Goal: Transaction & Acquisition: Book appointment/travel/reservation

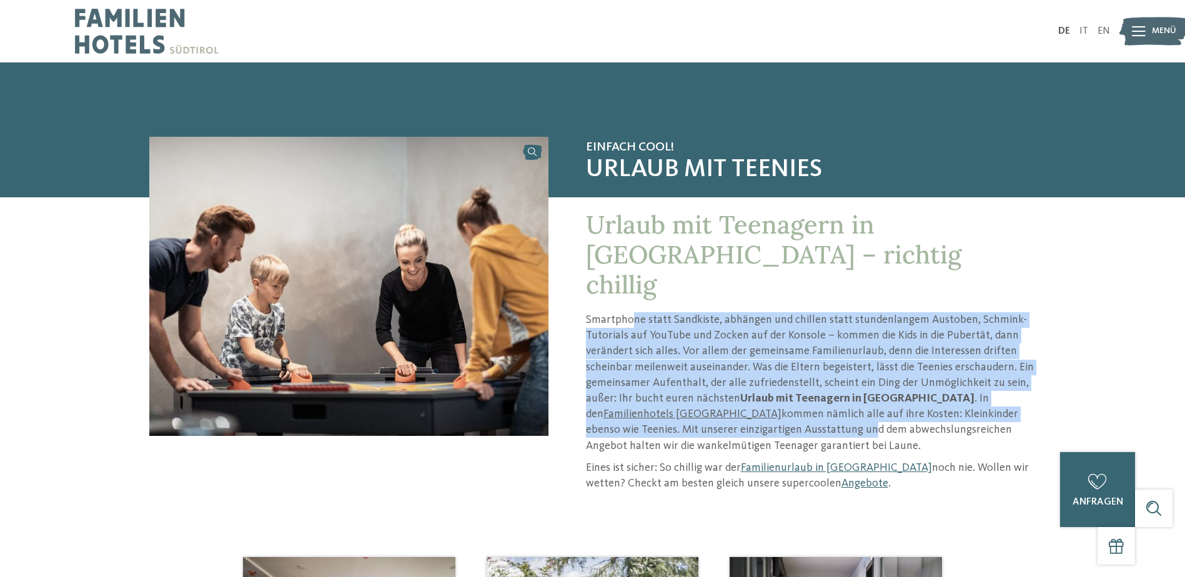
drag, startPoint x: 630, startPoint y: 287, endPoint x: 714, endPoint y: 401, distance: 142.1
click at [714, 401] on p "Smartphone statt Sandkiste, abhängen und chillen statt stundenlangem Austoben, …" at bounding box center [811, 383] width 451 height 142
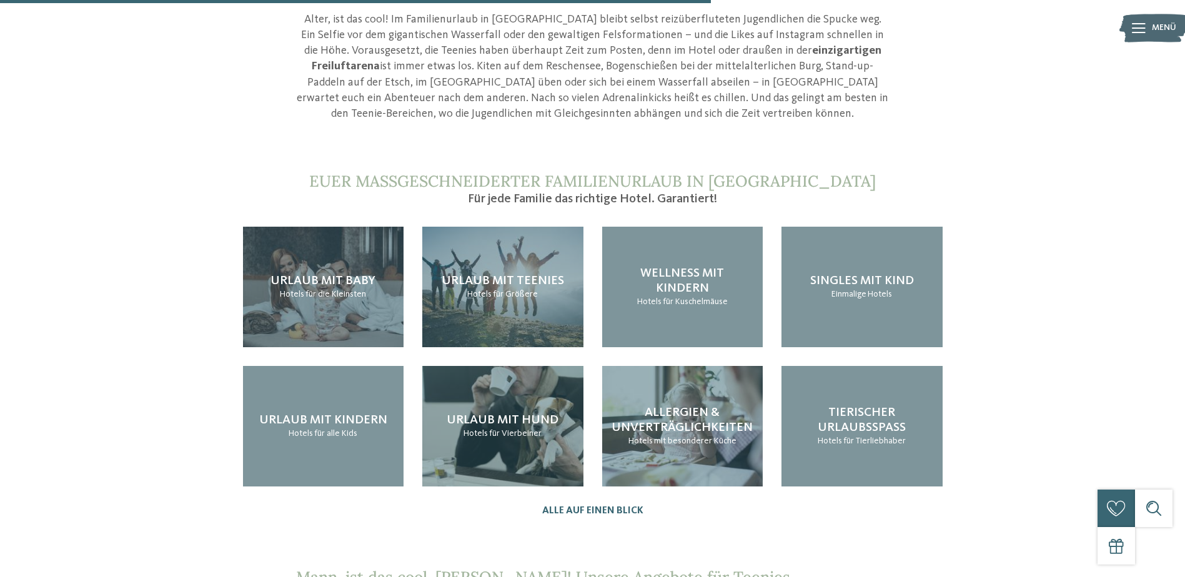
scroll to position [1187, 0]
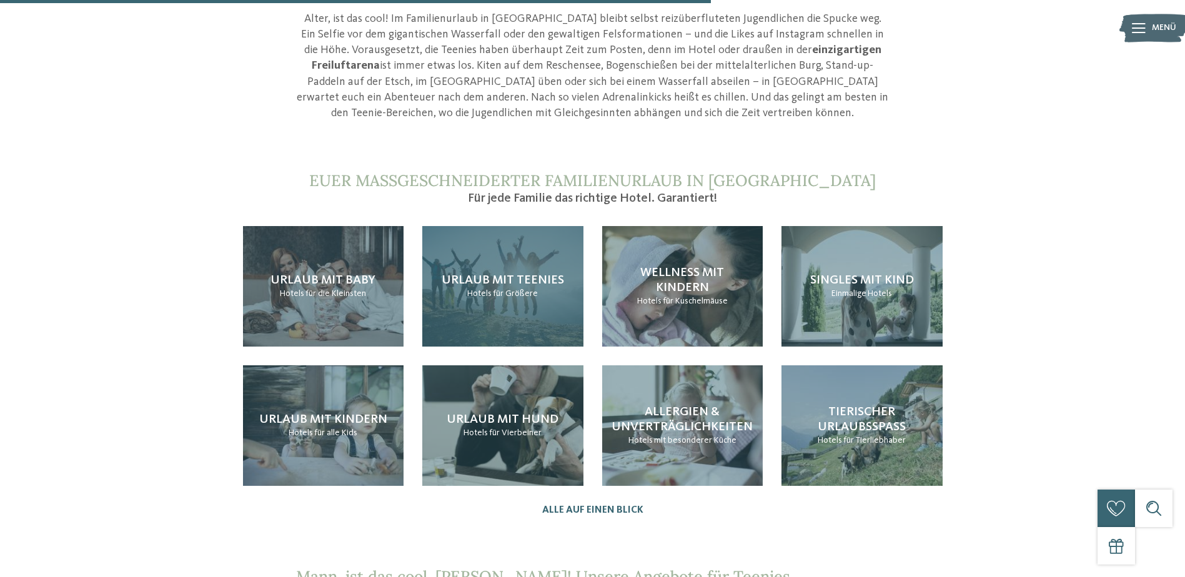
click at [499, 276] on span "Urlaub mit Teenies" at bounding box center [503, 280] width 122 height 12
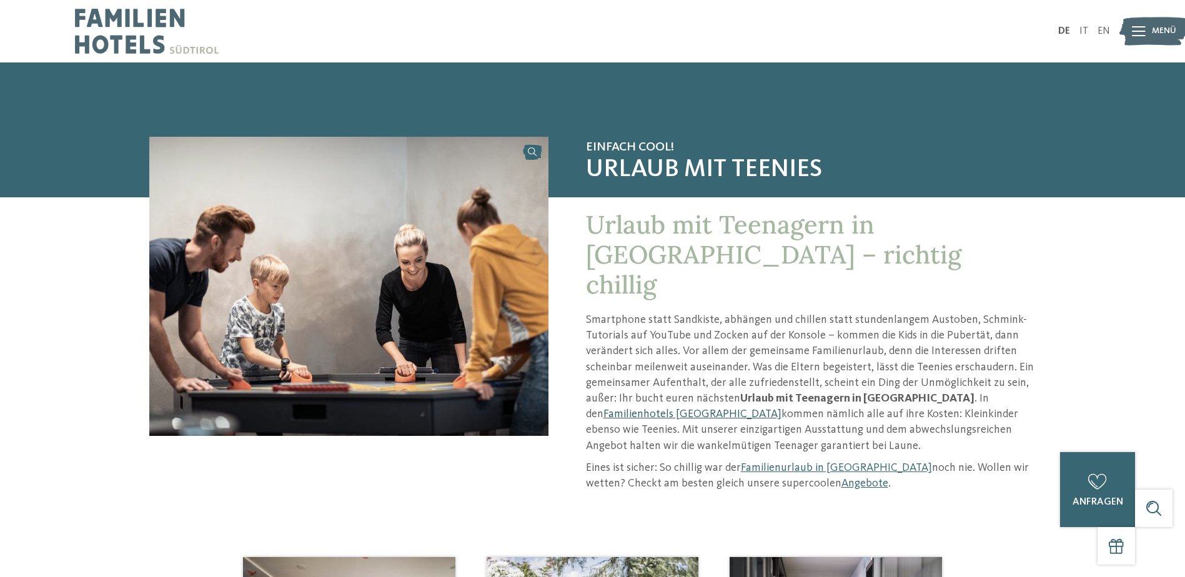
click at [782, 409] on link "Familienhotels [GEOGRAPHIC_DATA]" at bounding box center [693, 414] width 178 height 11
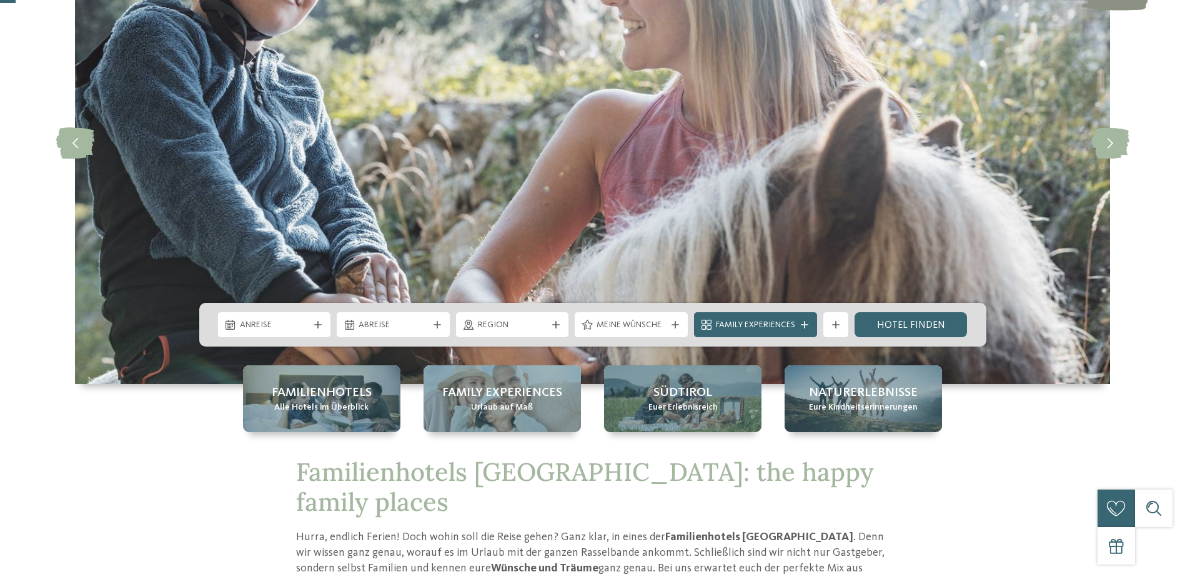
scroll to position [187, 0]
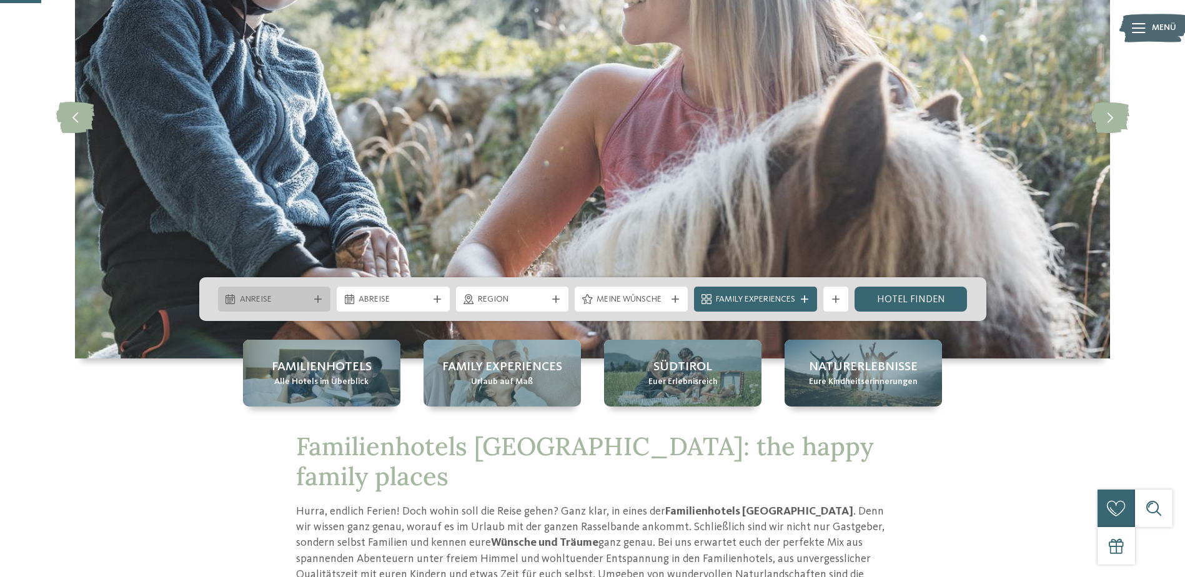
click at [287, 297] on span "Anreise" at bounding box center [274, 300] width 69 height 12
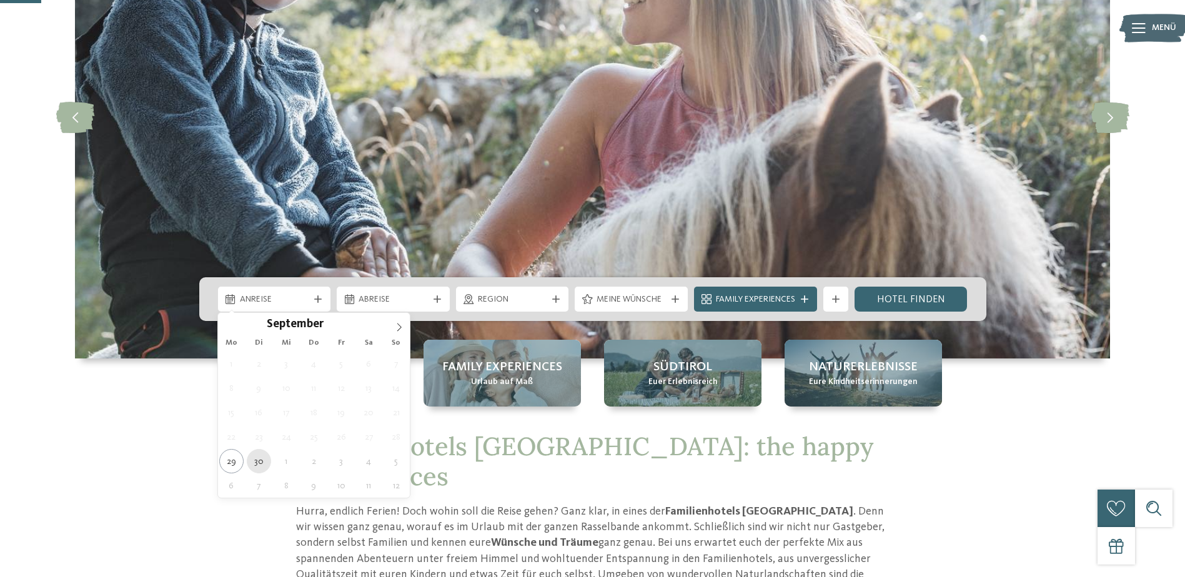
type div "30.09.2025"
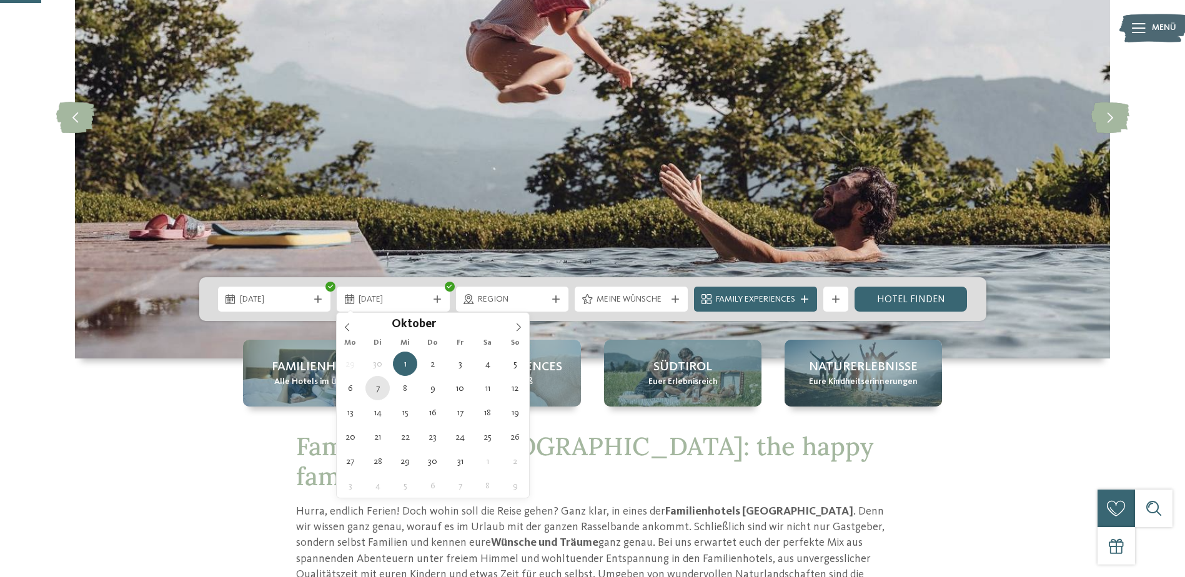
type div "07.10.2025"
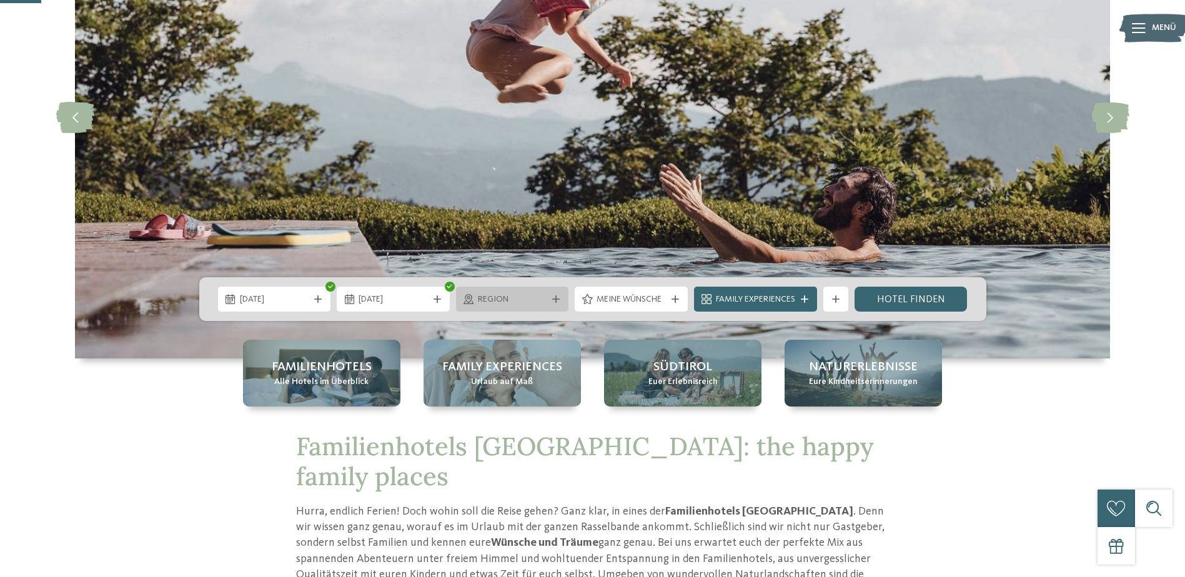
click at [475, 299] on div "Region" at bounding box center [513, 299] width 76 height 14
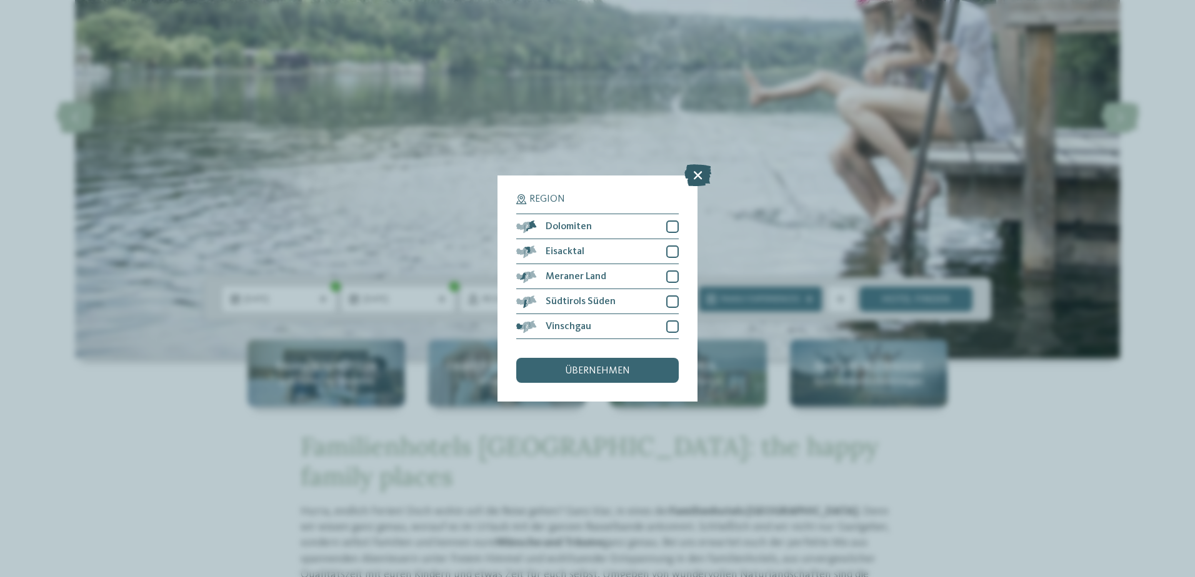
click at [700, 174] on icon at bounding box center [697, 175] width 27 height 22
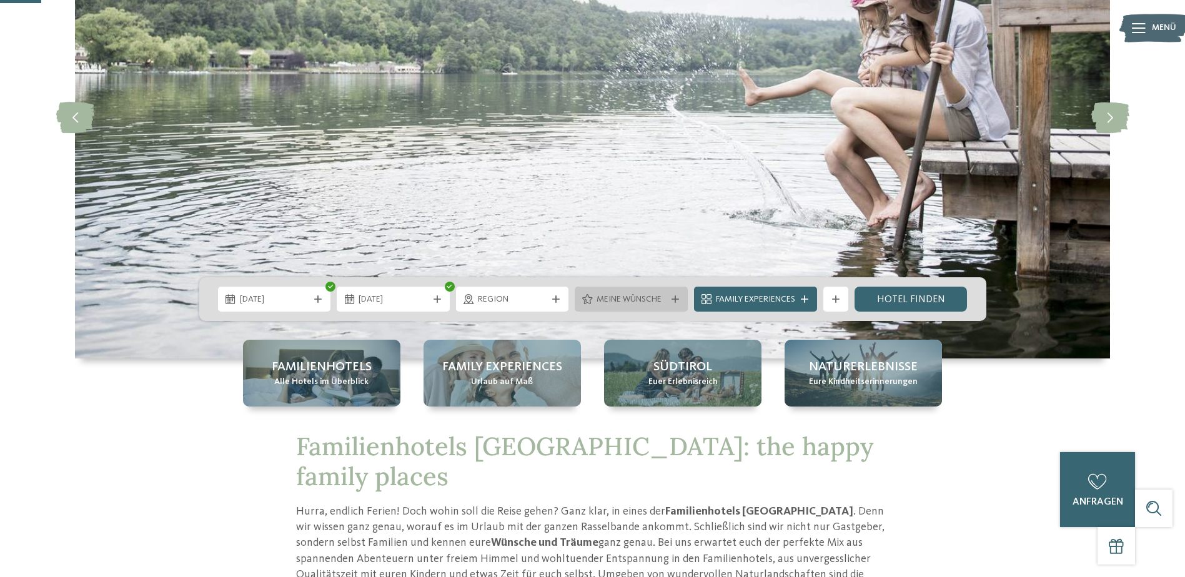
click at [612, 301] on span "Meine Wünsche" at bounding box center [631, 300] width 69 height 12
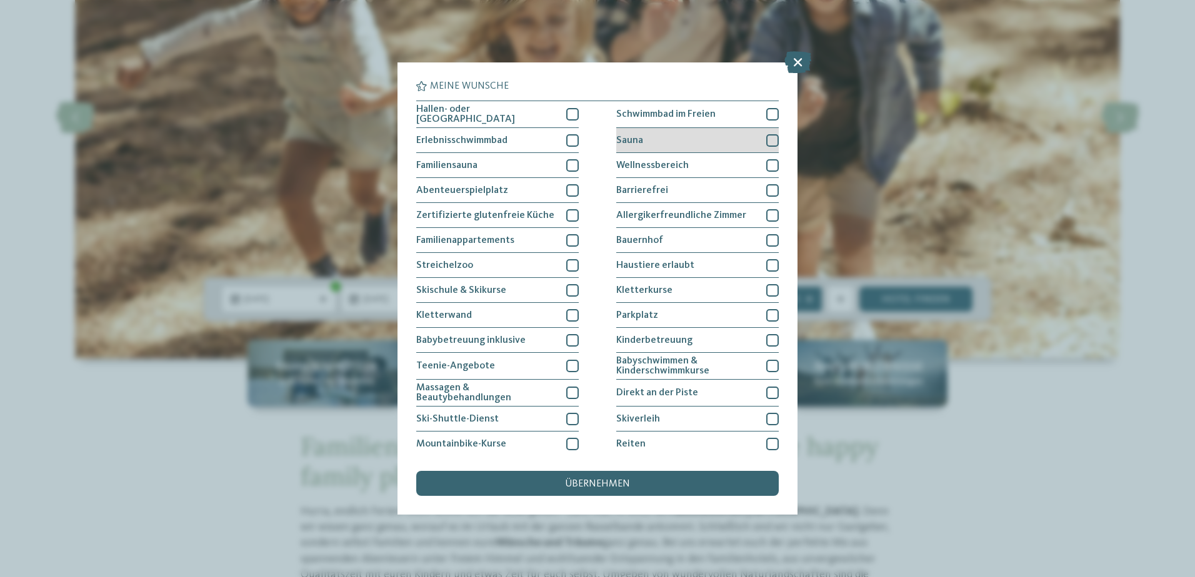
click at [766, 142] on div at bounding box center [772, 140] width 12 height 12
click at [767, 161] on div at bounding box center [772, 165] width 12 height 12
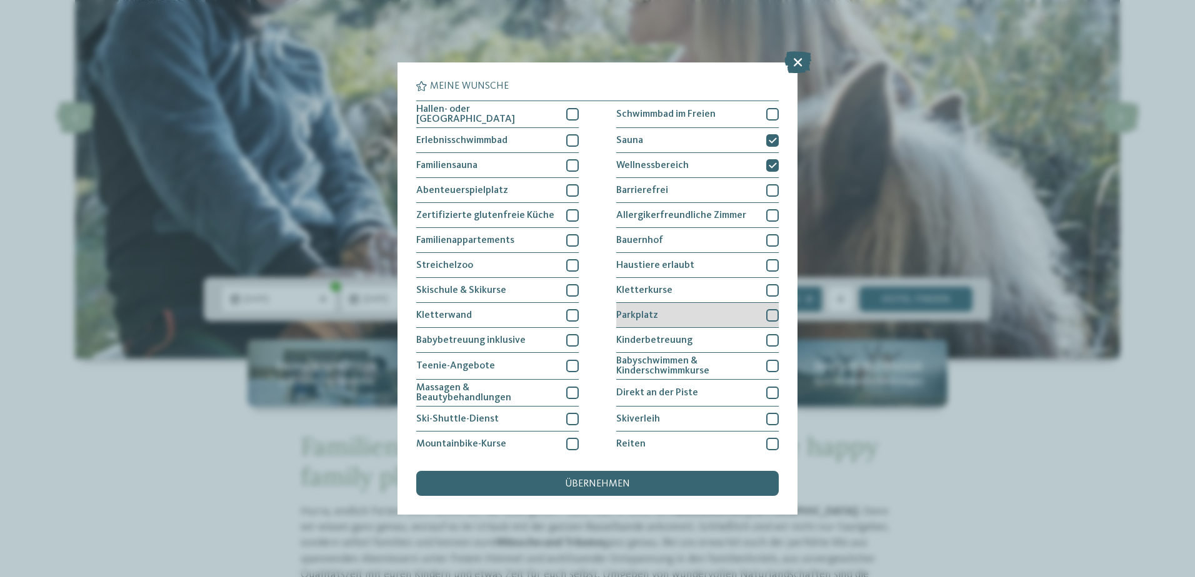
click at [766, 312] on div at bounding box center [772, 315] width 12 height 12
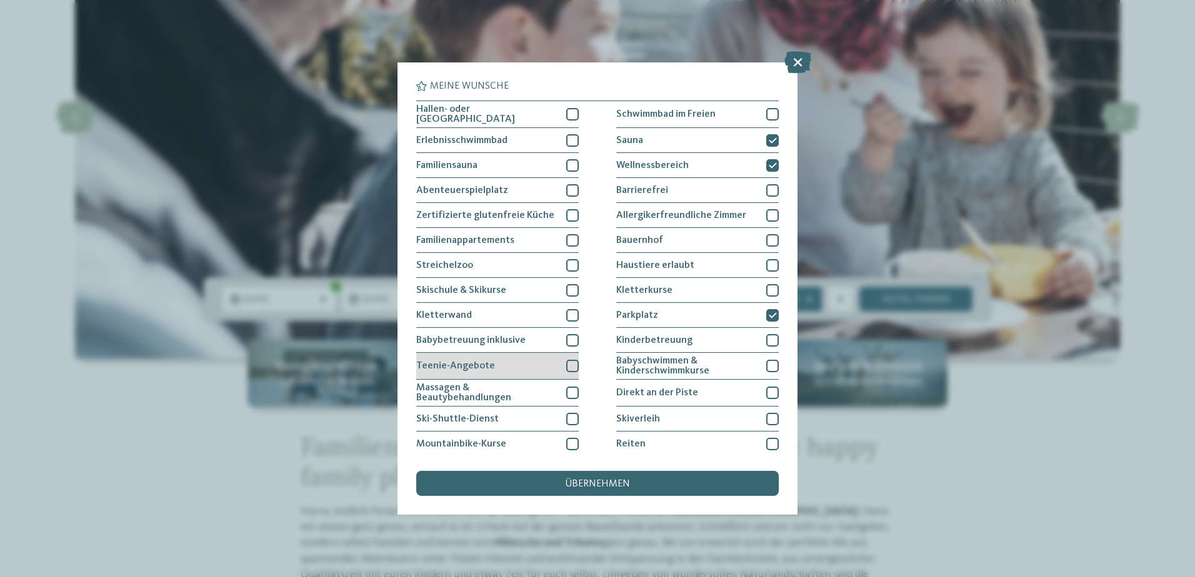
click at [566, 362] on div at bounding box center [572, 366] width 12 height 12
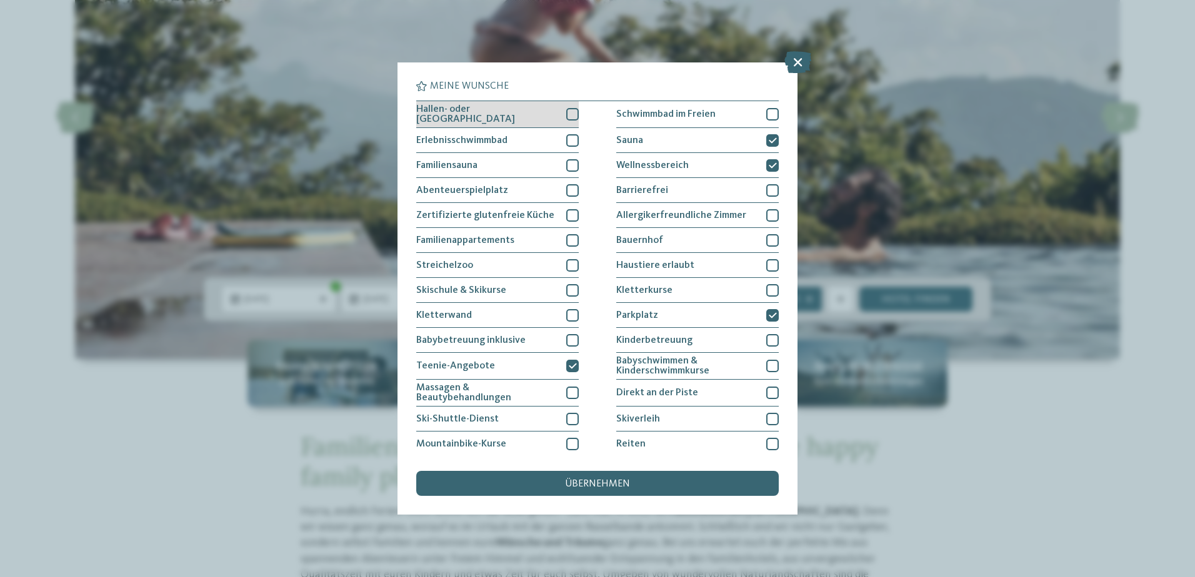
click at [568, 112] on div at bounding box center [572, 114] width 12 height 12
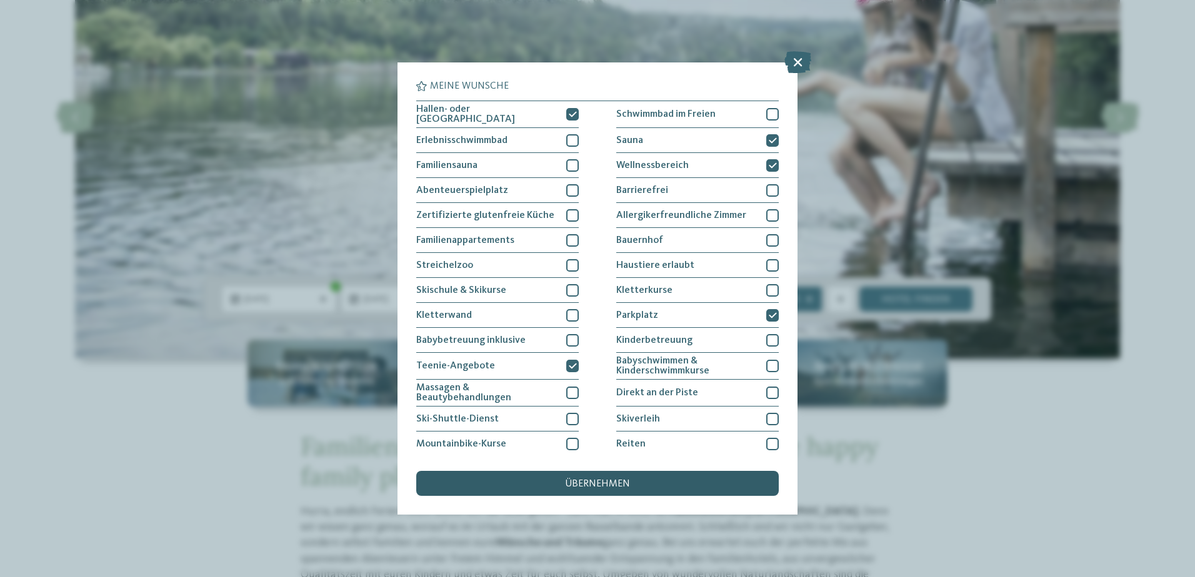
click at [597, 482] on span "übernehmen" at bounding box center [597, 484] width 65 height 10
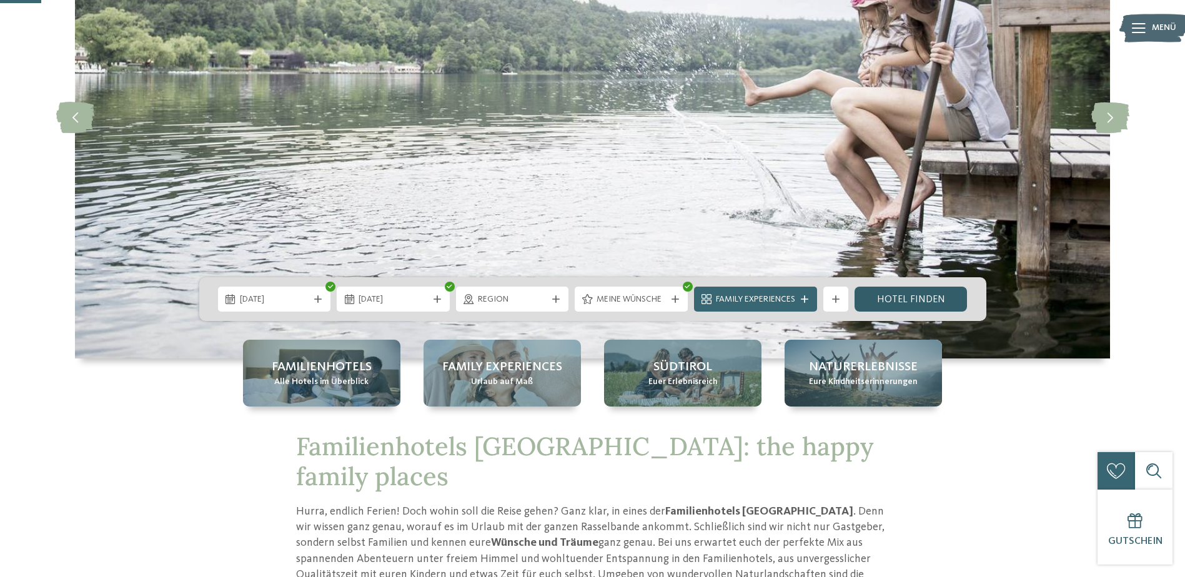
click at [920, 294] on link "Hotel finden" at bounding box center [911, 299] width 113 height 25
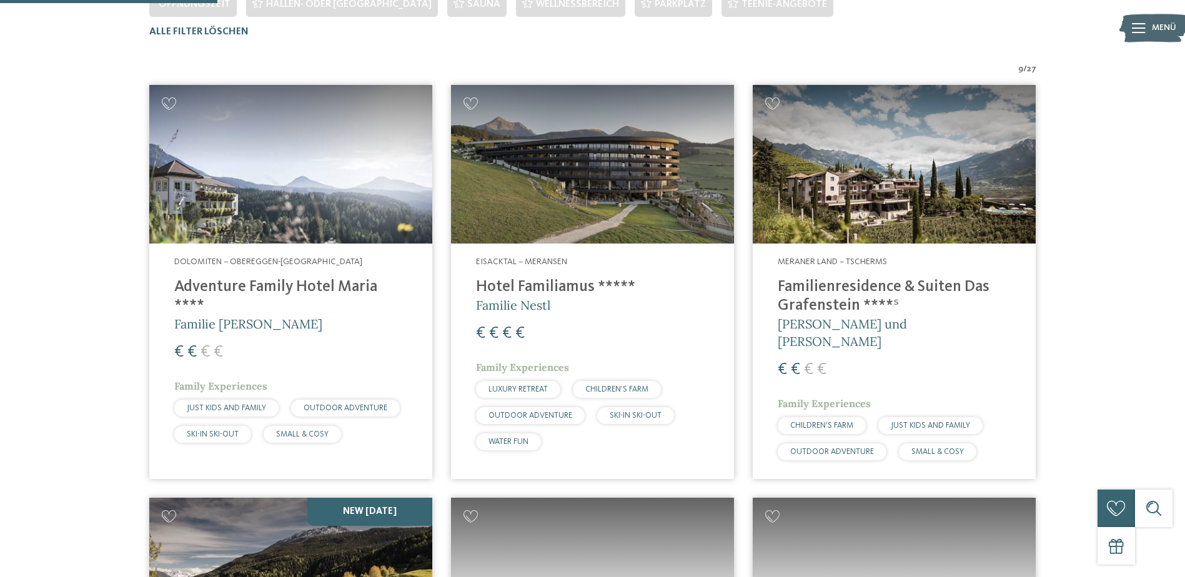
scroll to position [410, 0]
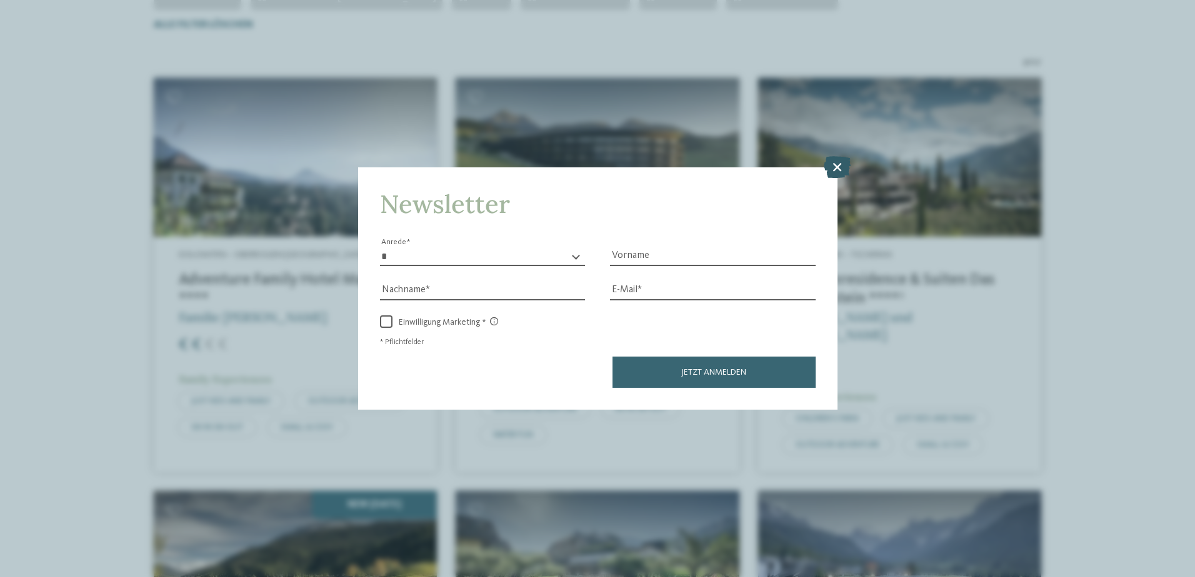
click at [839, 164] on icon at bounding box center [837, 167] width 27 height 22
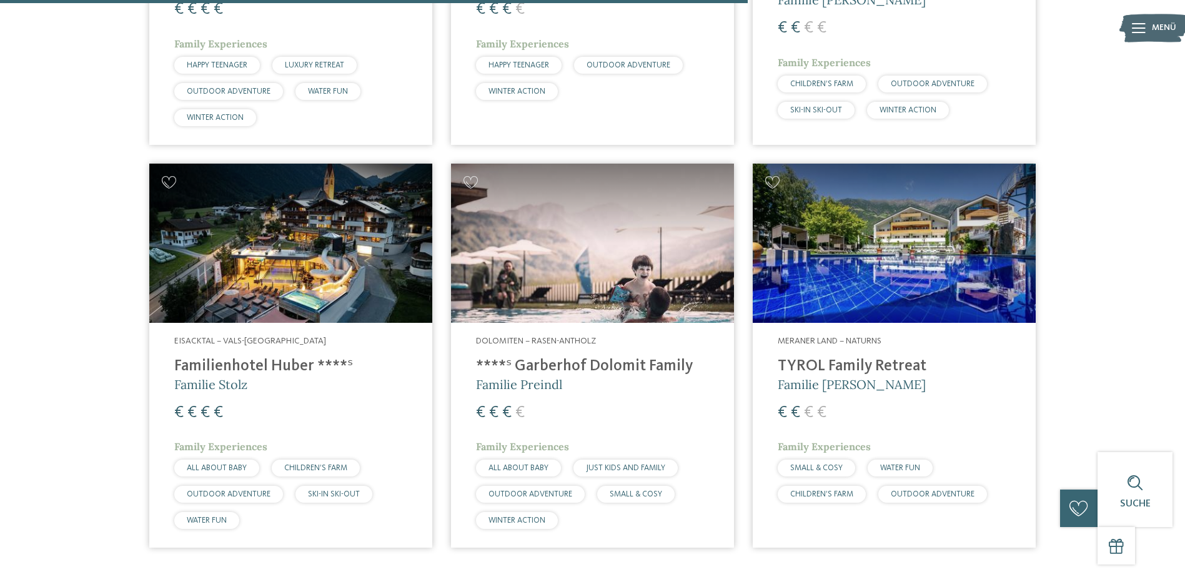
scroll to position [1160, 0]
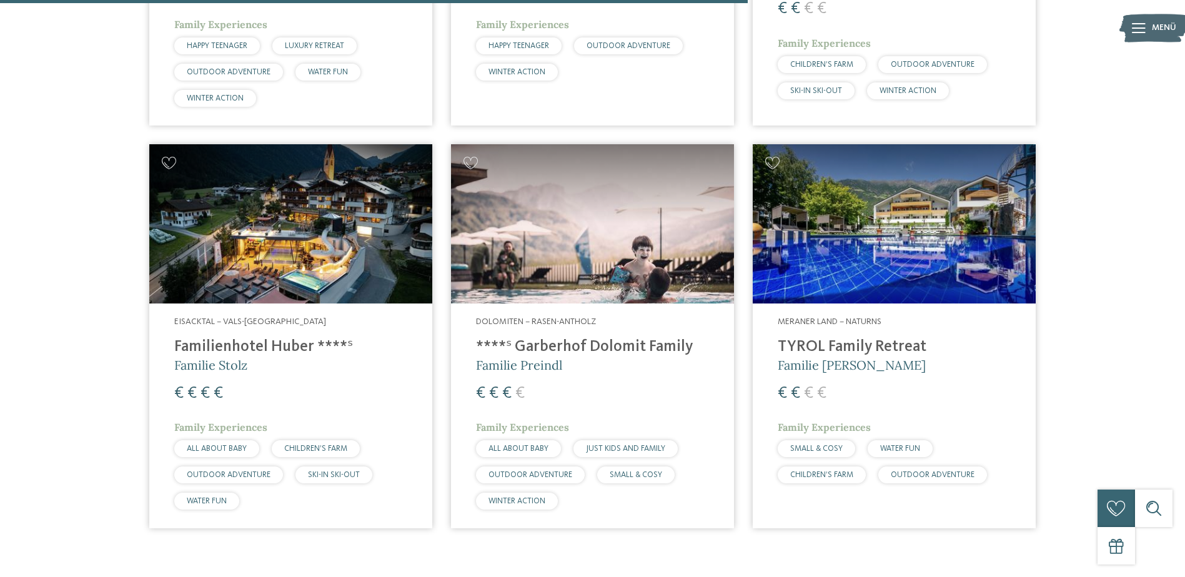
click at [224, 42] on span "HAPPY TEENAGER" at bounding box center [217, 46] width 61 height 8
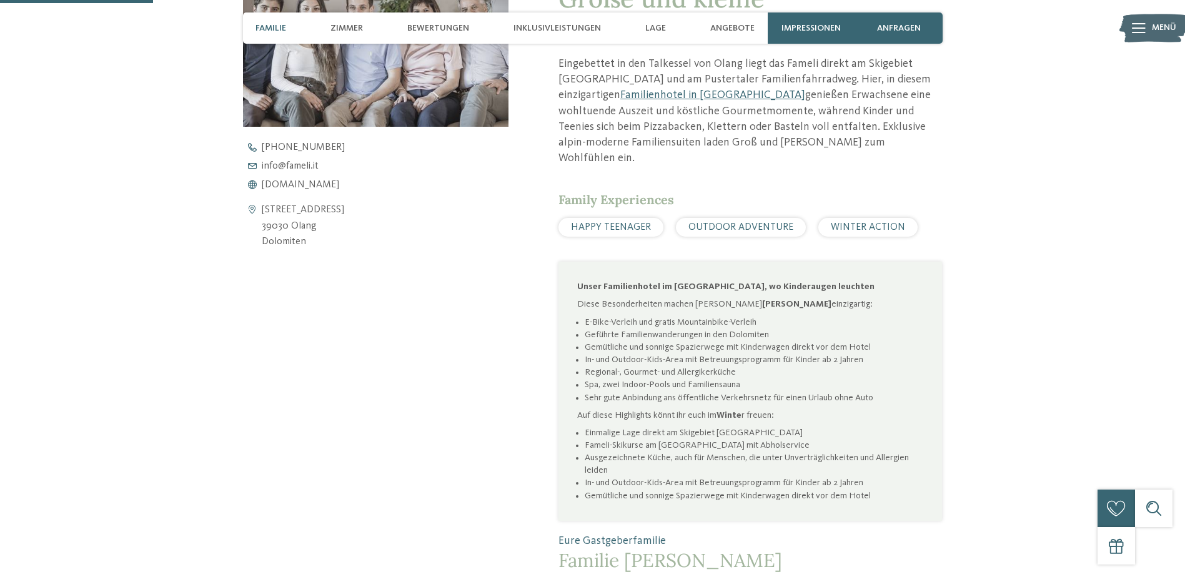
scroll to position [562, 0]
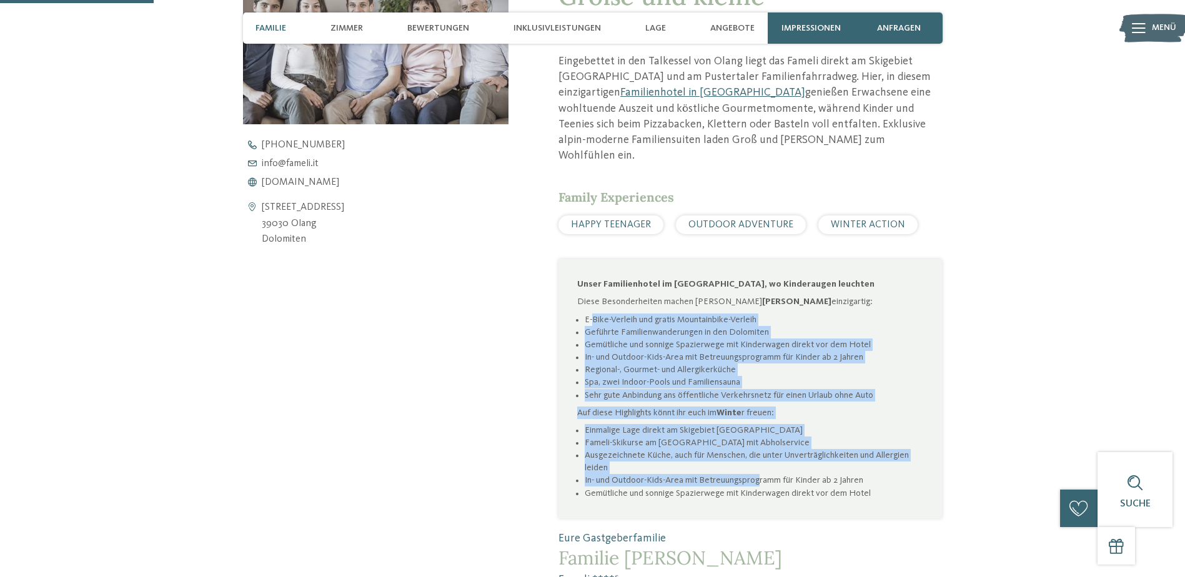
drag, startPoint x: 594, startPoint y: 299, endPoint x: 759, endPoint y: 462, distance: 231.5
click at [759, 462] on div "Unser Familienhotel im Pustertal, wo Kinderaugen leuchten Diese Besonderheiten …" at bounding box center [750, 389] width 346 height 222
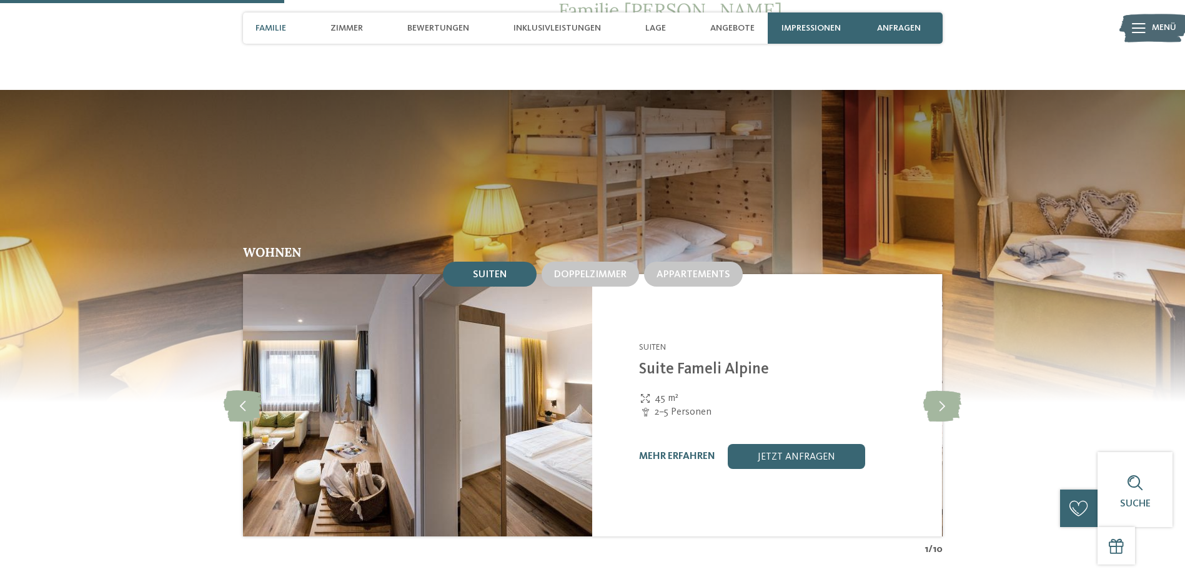
scroll to position [1125, 0]
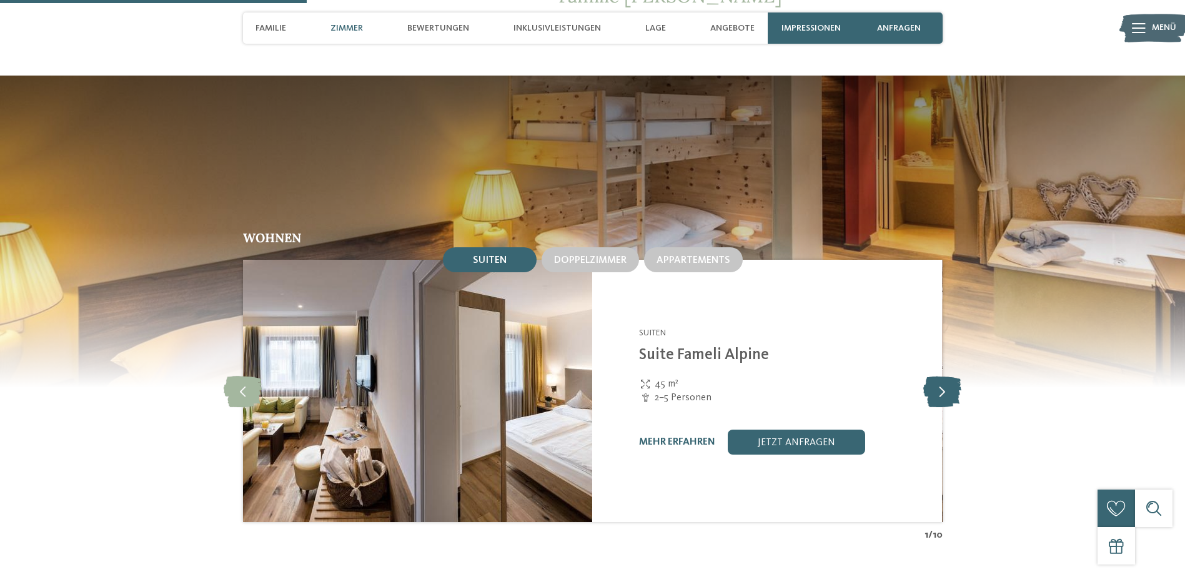
click at [943, 379] on icon at bounding box center [943, 391] width 38 height 31
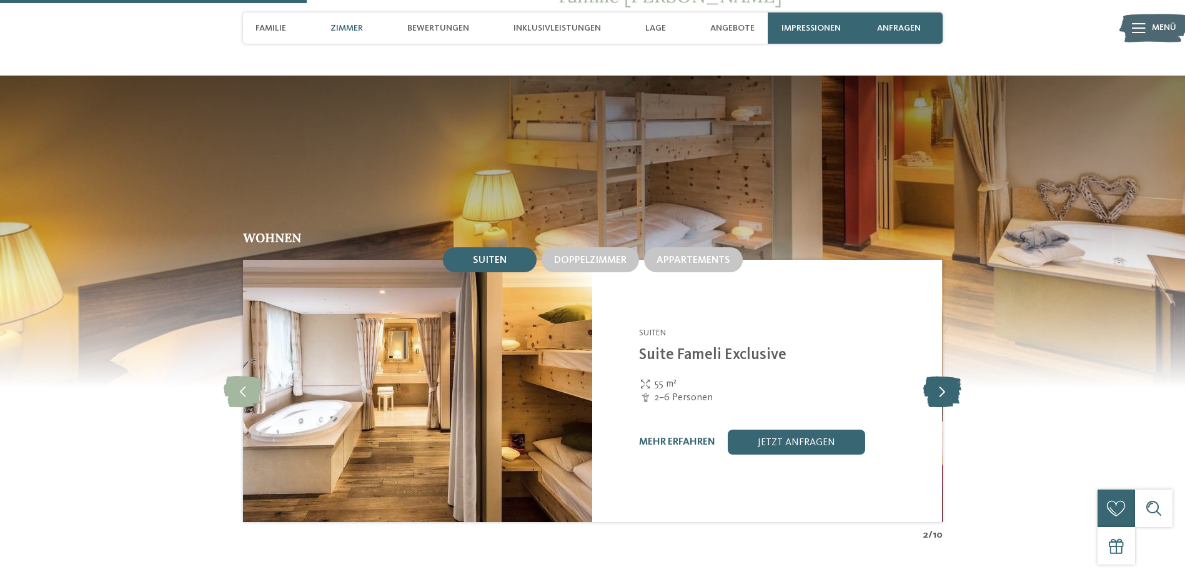
click at [943, 379] on icon at bounding box center [943, 391] width 38 height 31
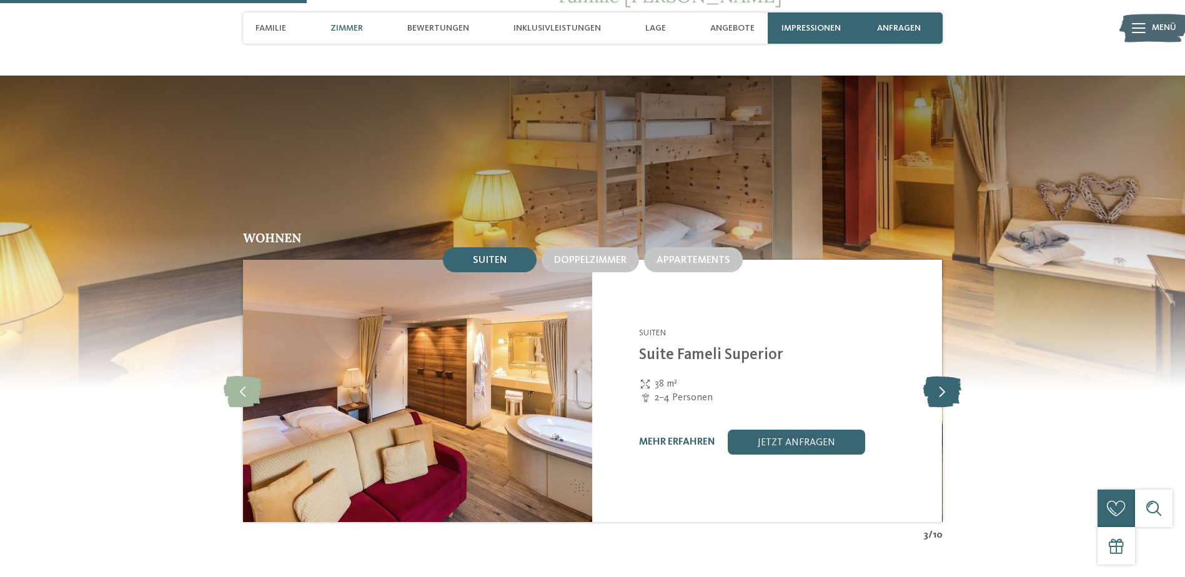
click at [943, 379] on icon at bounding box center [943, 391] width 38 height 31
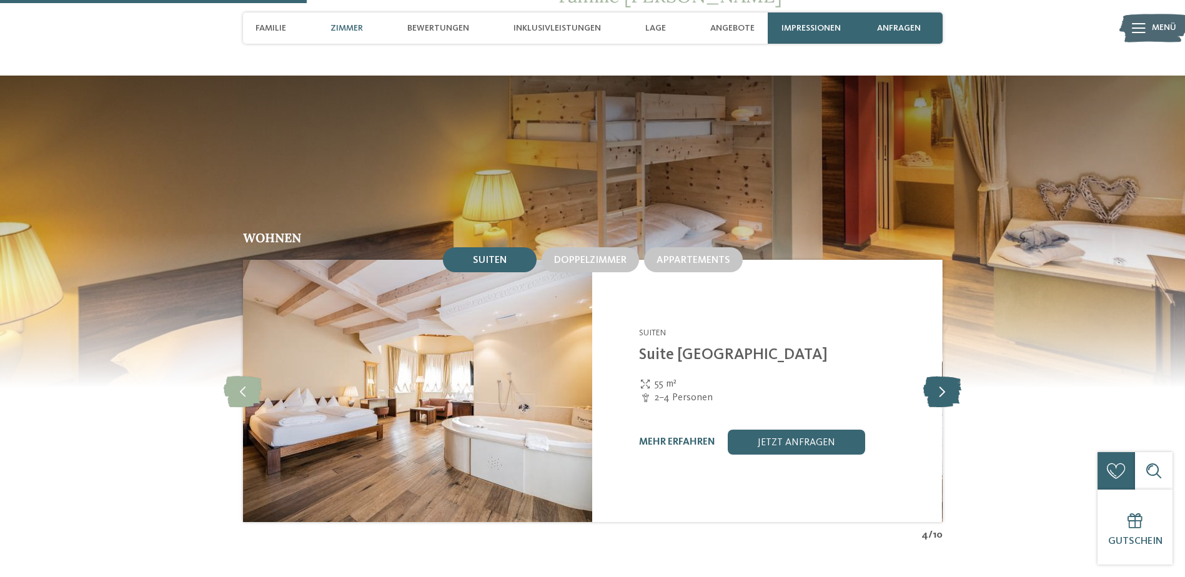
click at [943, 379] on icon at bounding box center [943, 391] width 38 height 31
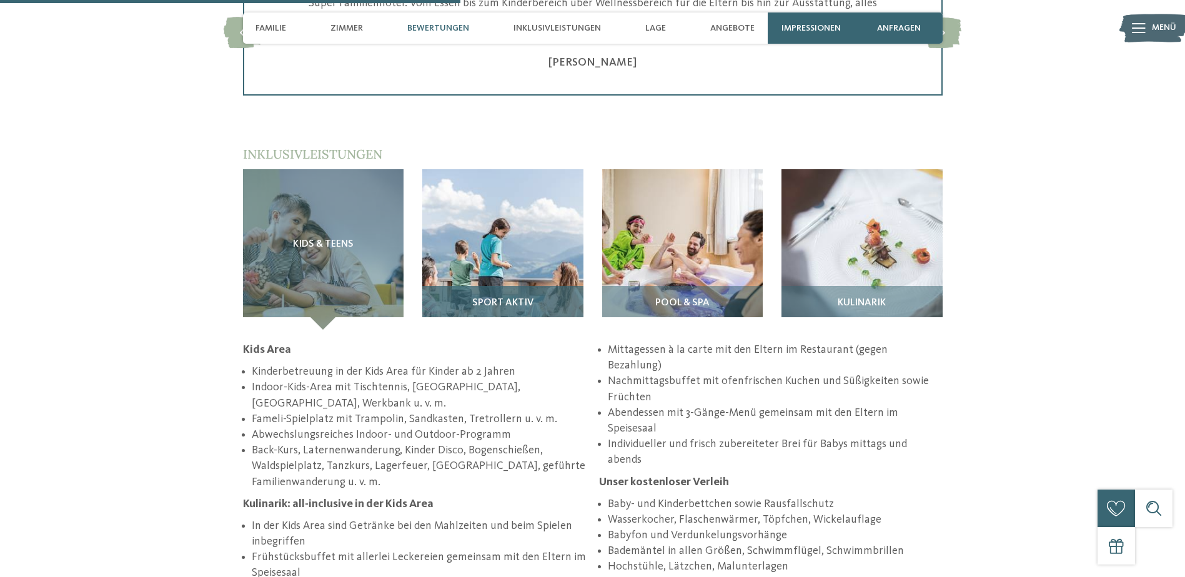
scroll to position [1750, 0]
click at [510, 256] on img at bounding box center [502, 248] width 161 height 161
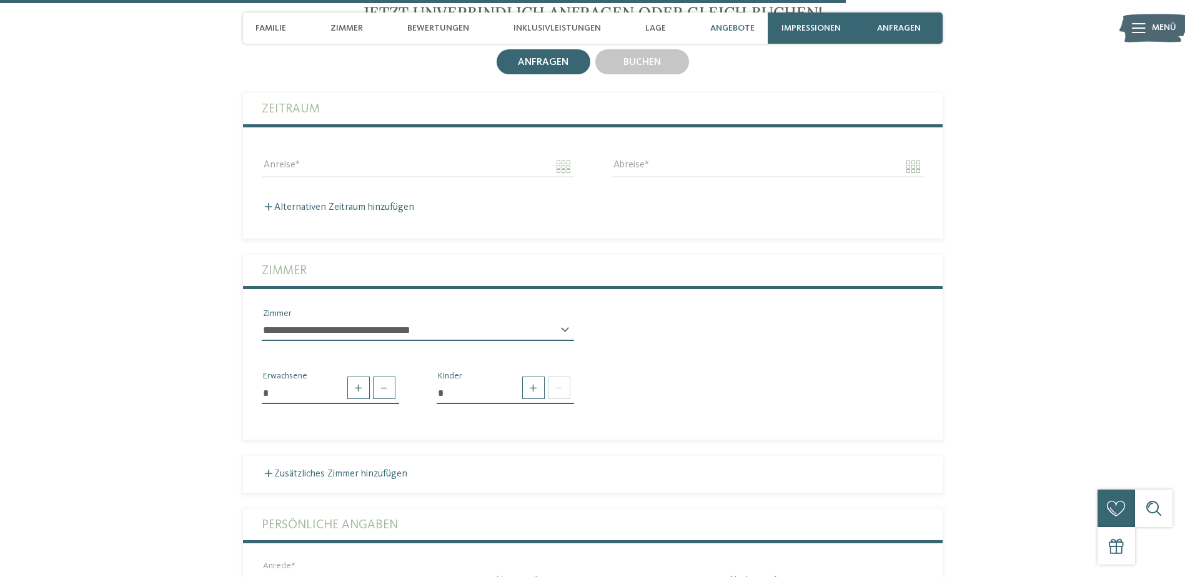
scroll to position [3187, 0]
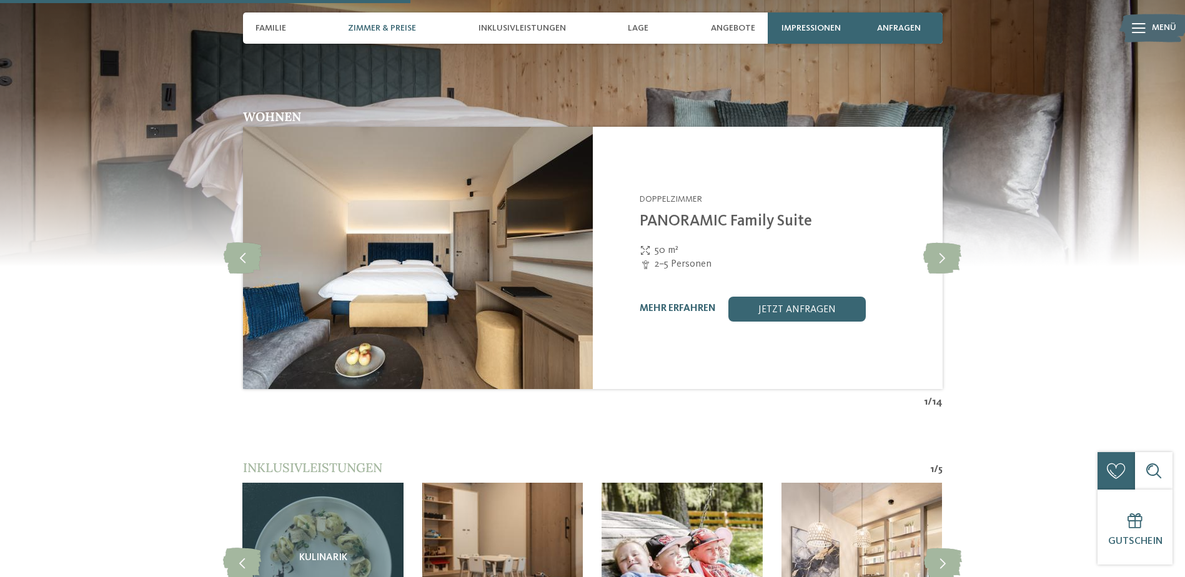
scroll to position [1437, 0]
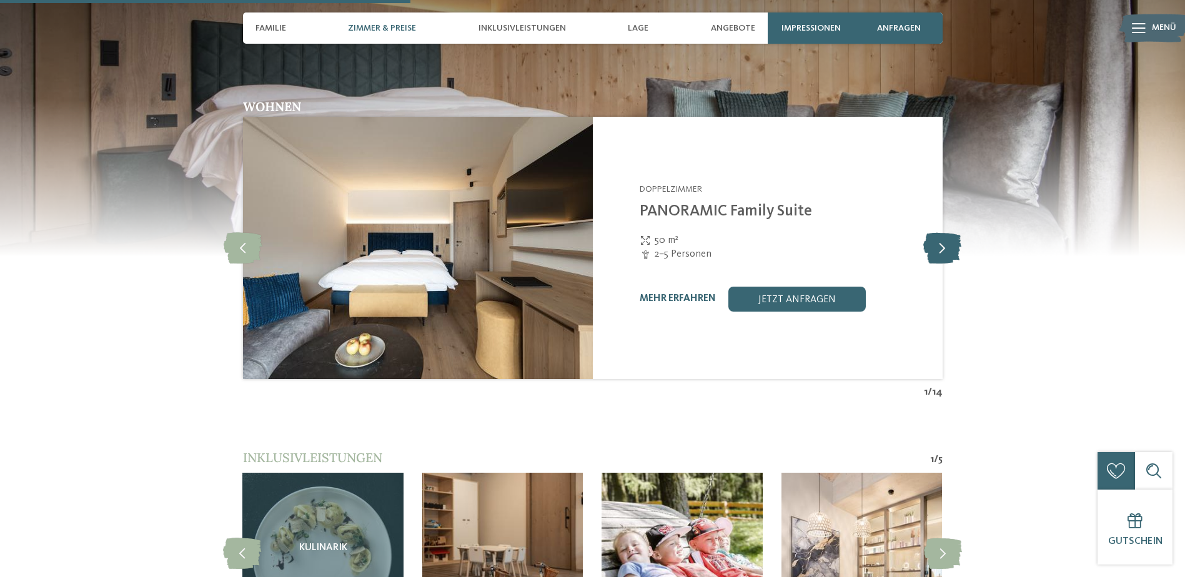
click at [949, 232] on icon at bounding box center [943, 247] width 38 height 31
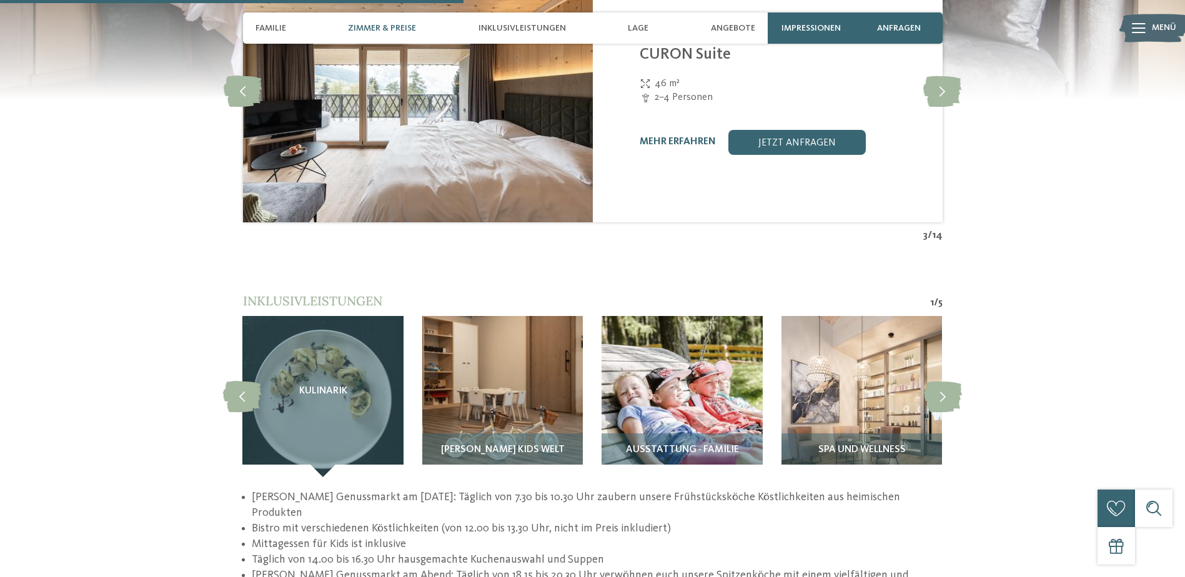
scroll to position [1625, 0]
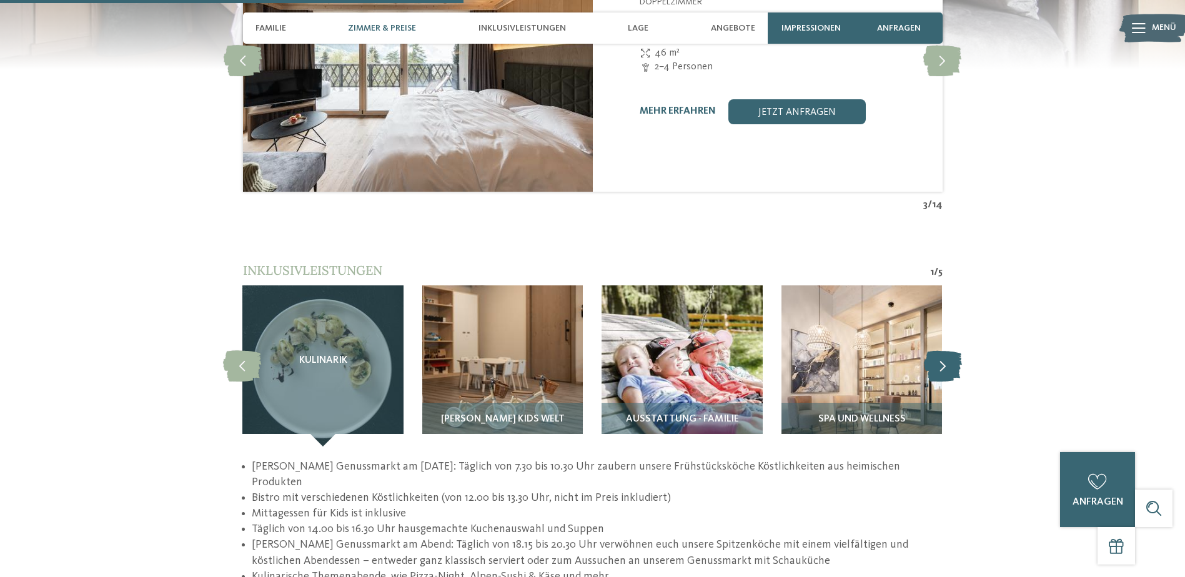
click at [945, 351] on icon at bounding box center [943, 366] width 38 height 31
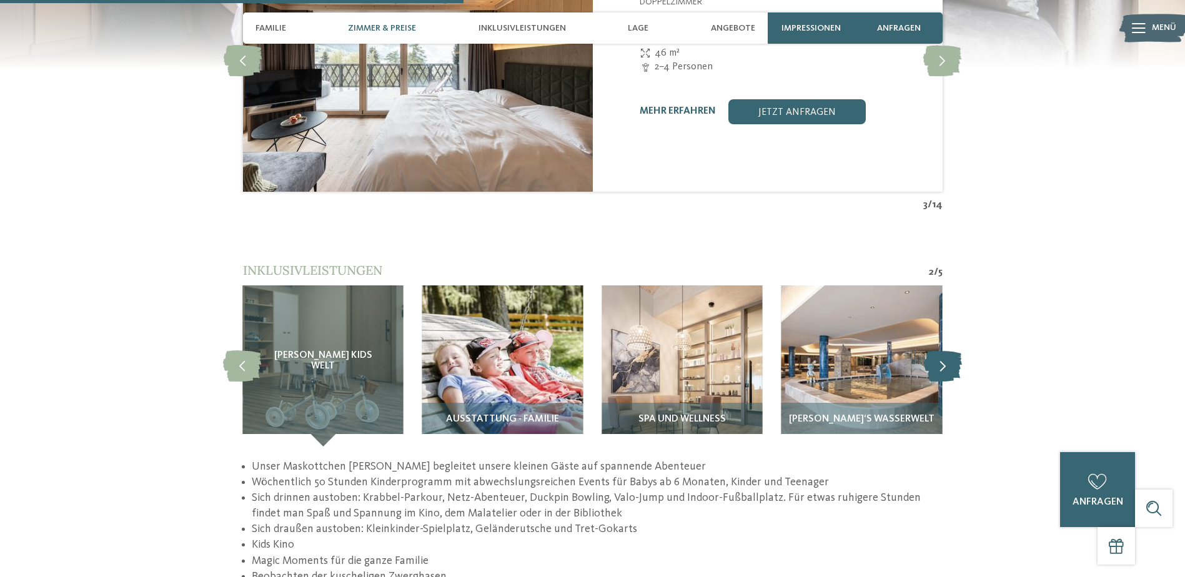
click at [945, 351] on icon at bounding box center [943, 366] width 38 height 31
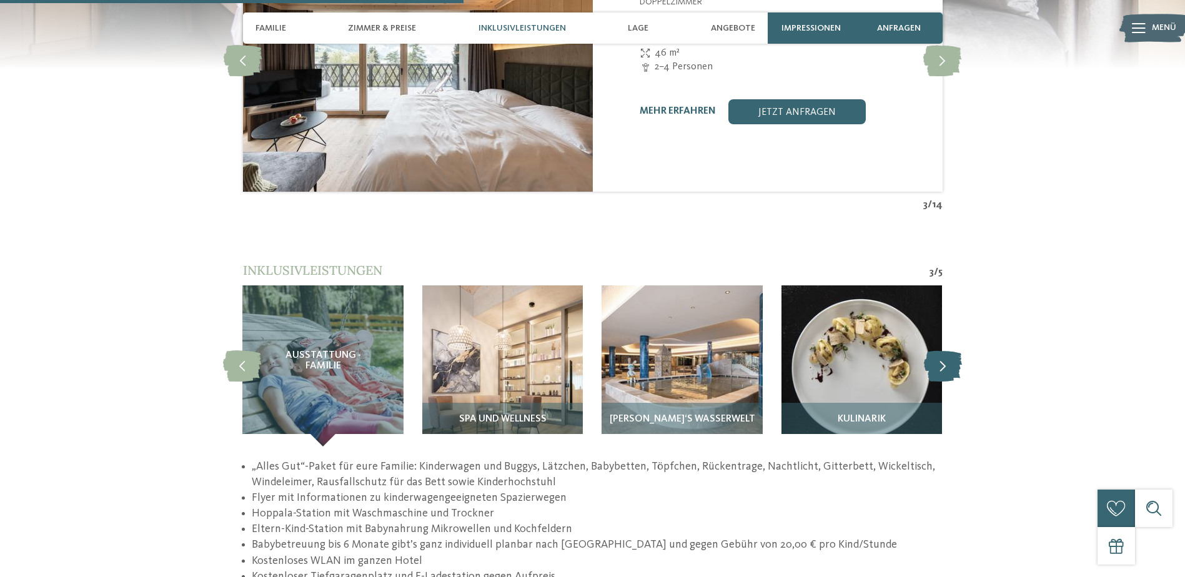
click at [945, 351] on icon at bounding box center [943, 366] width 38 height 31
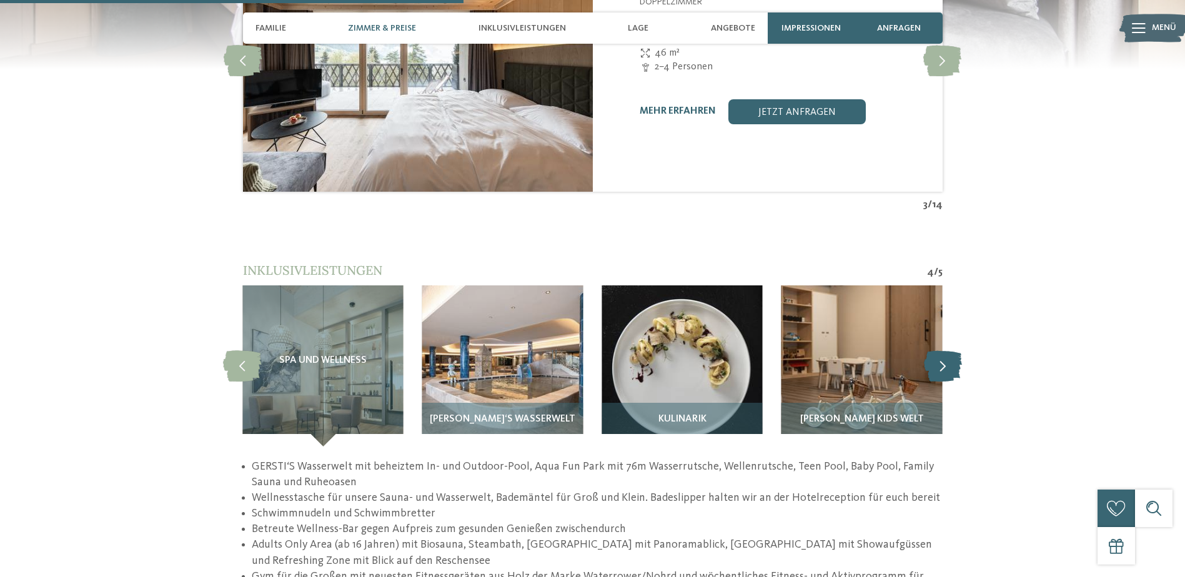
click at [945, 351] on icon at bounding box center [943, 366] width 38 height 31
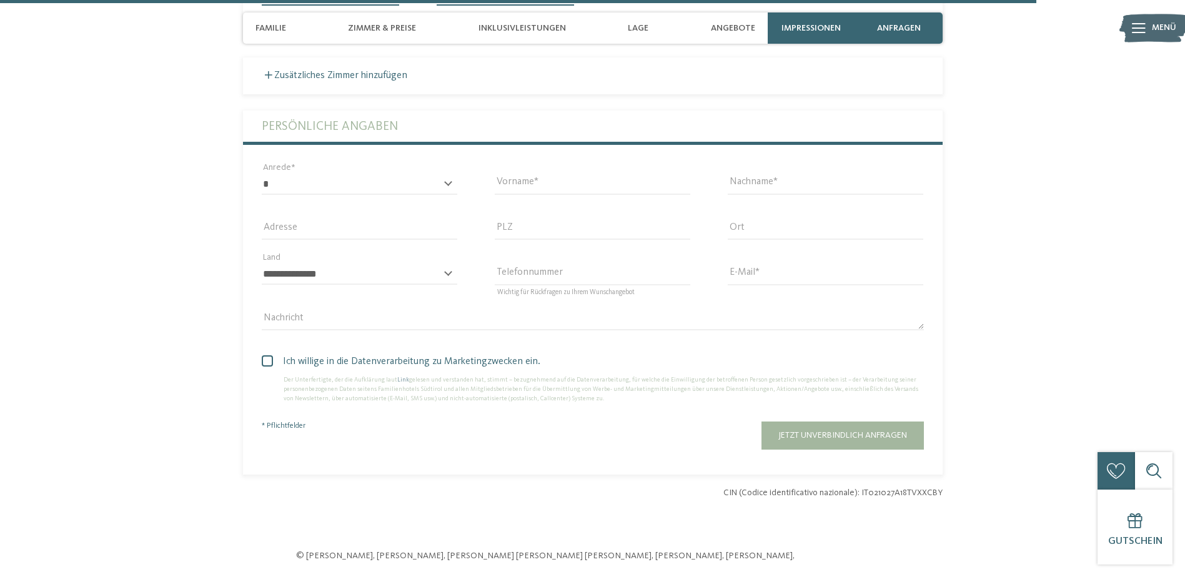
scroll to position [3562, 0]
